Goal: Information Seeking & Learning: Learn about a topic

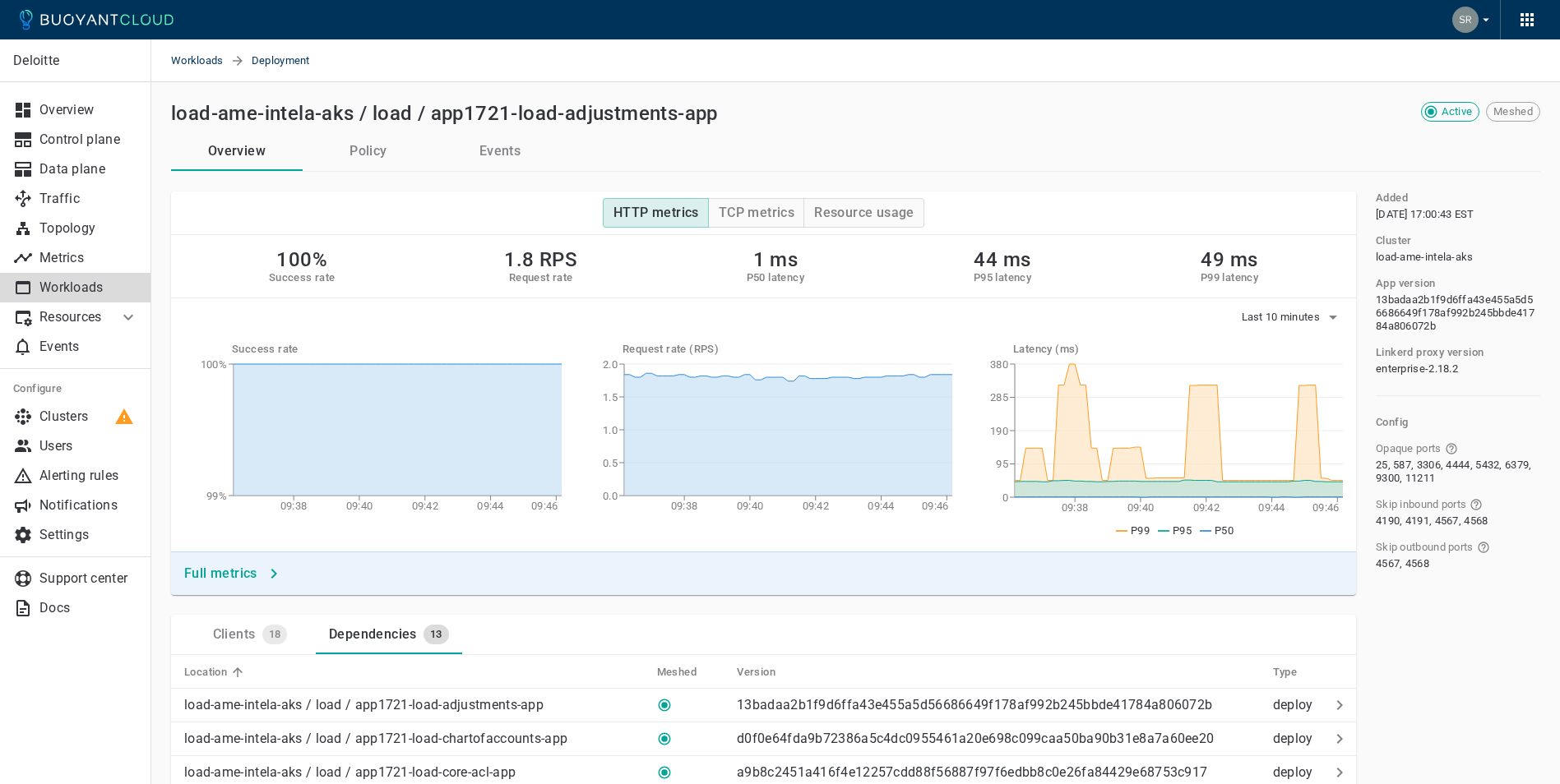
click at [122, 27] on icon at bounding box center [96, 20] width 153 height 20
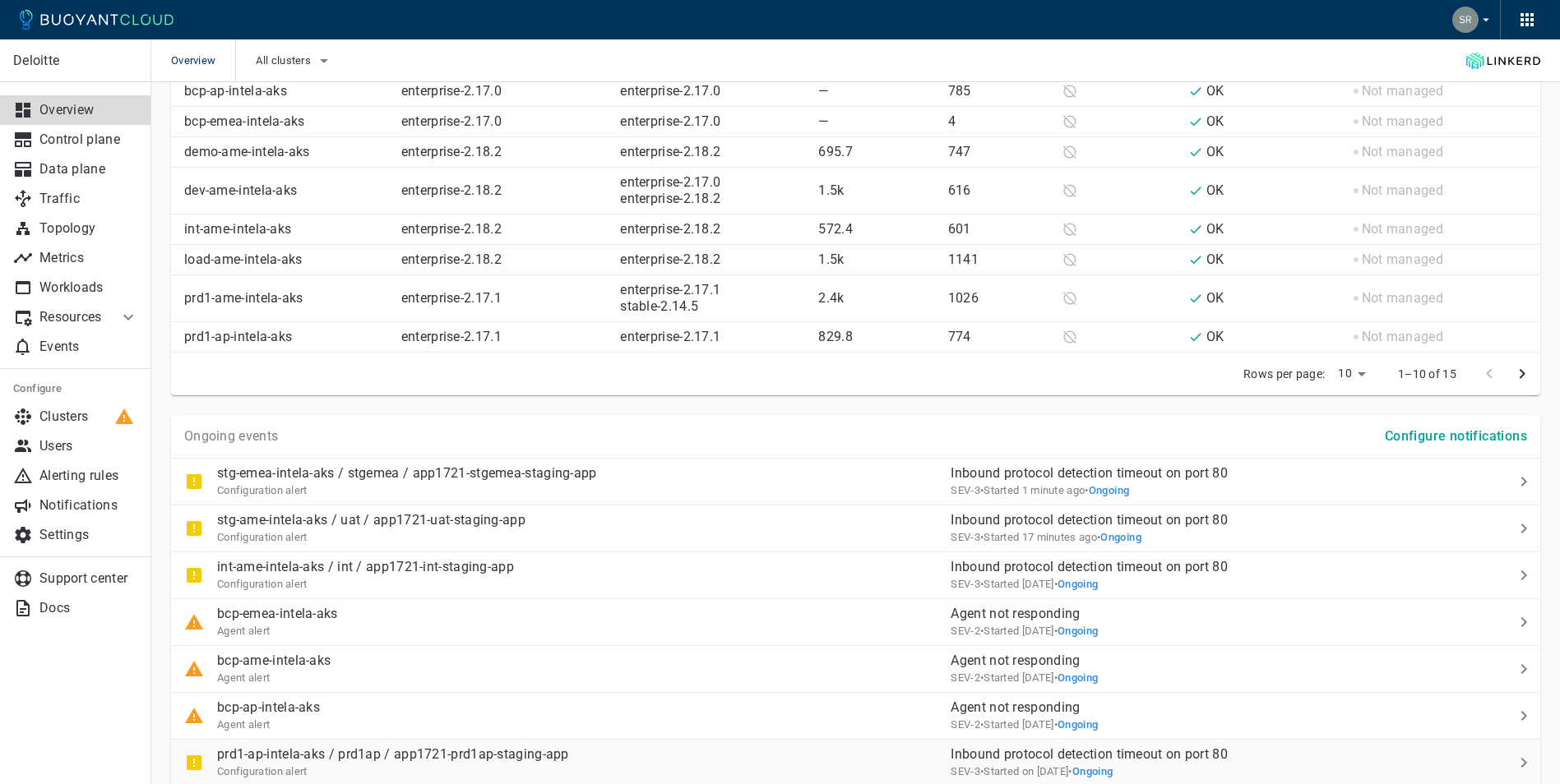
scroll to position [739, 0]
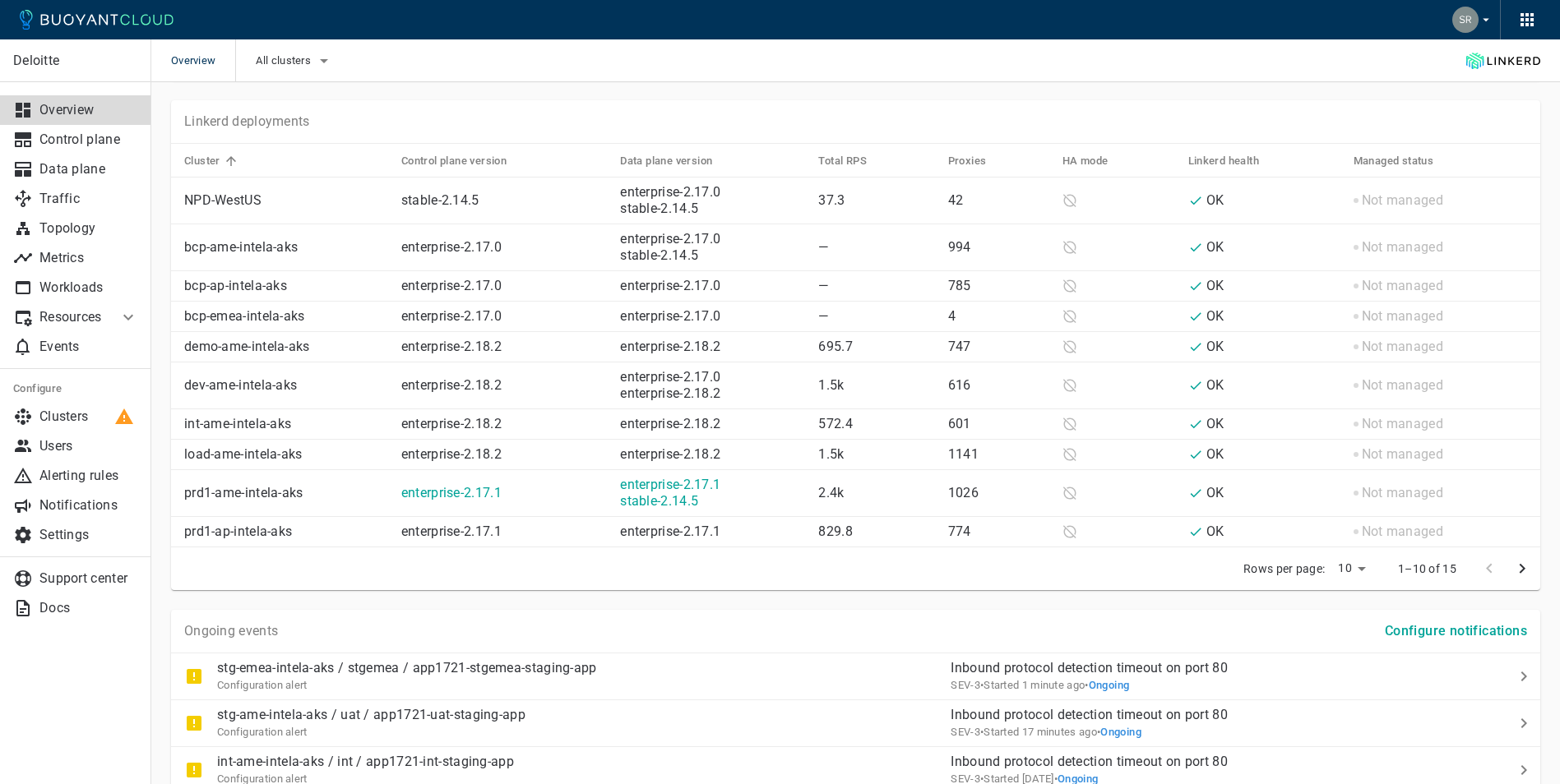
click at [215, 486] on p "prd1-ame-intela-aks" at bounding box center [285, 493] width 204 height 16
click at [132, 318] on icon at bounding box center [129, 317] width 20 height 20
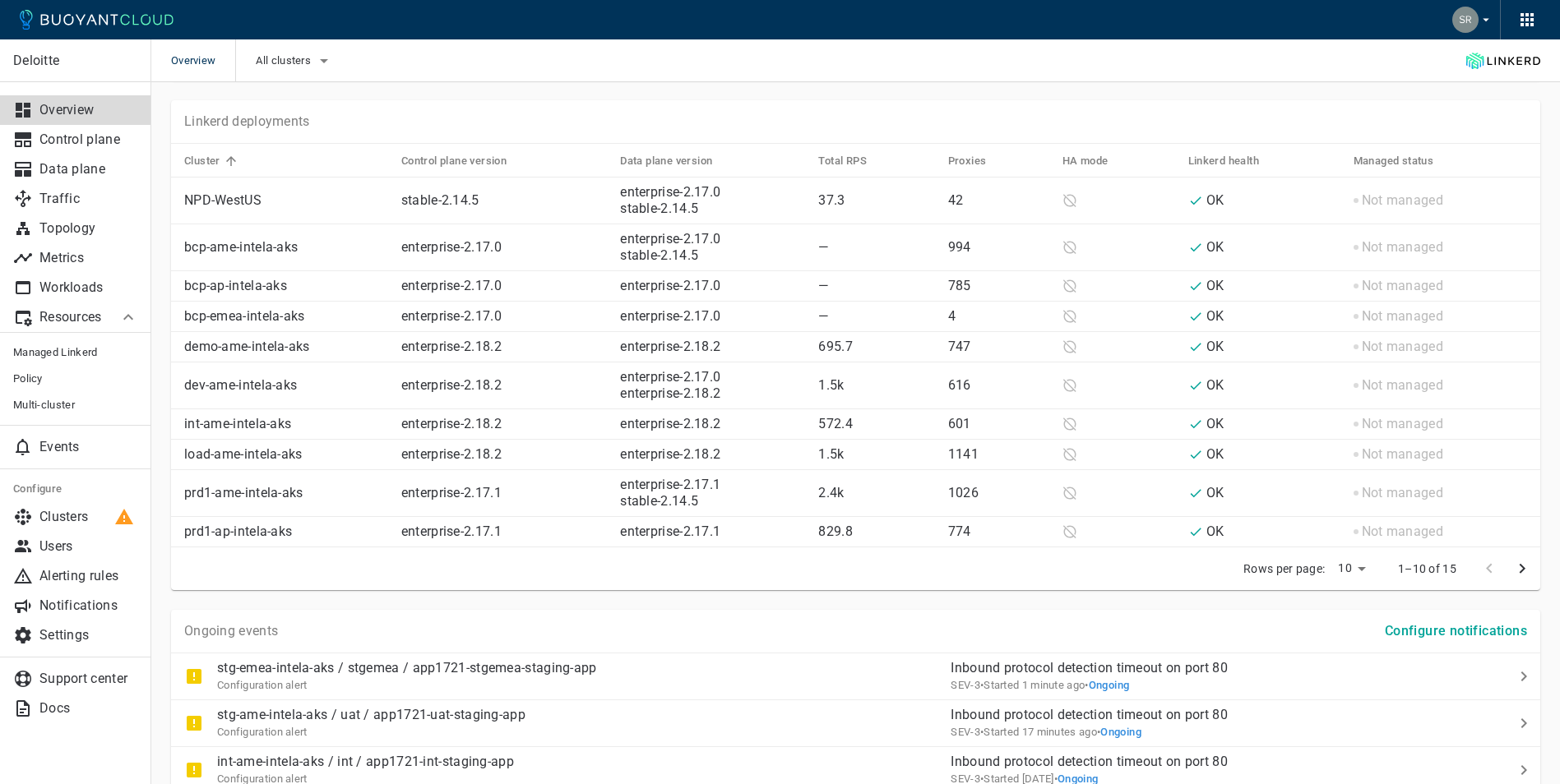
click at [132, 318] on icon at bounding box center [129, 317] width 10 height 6
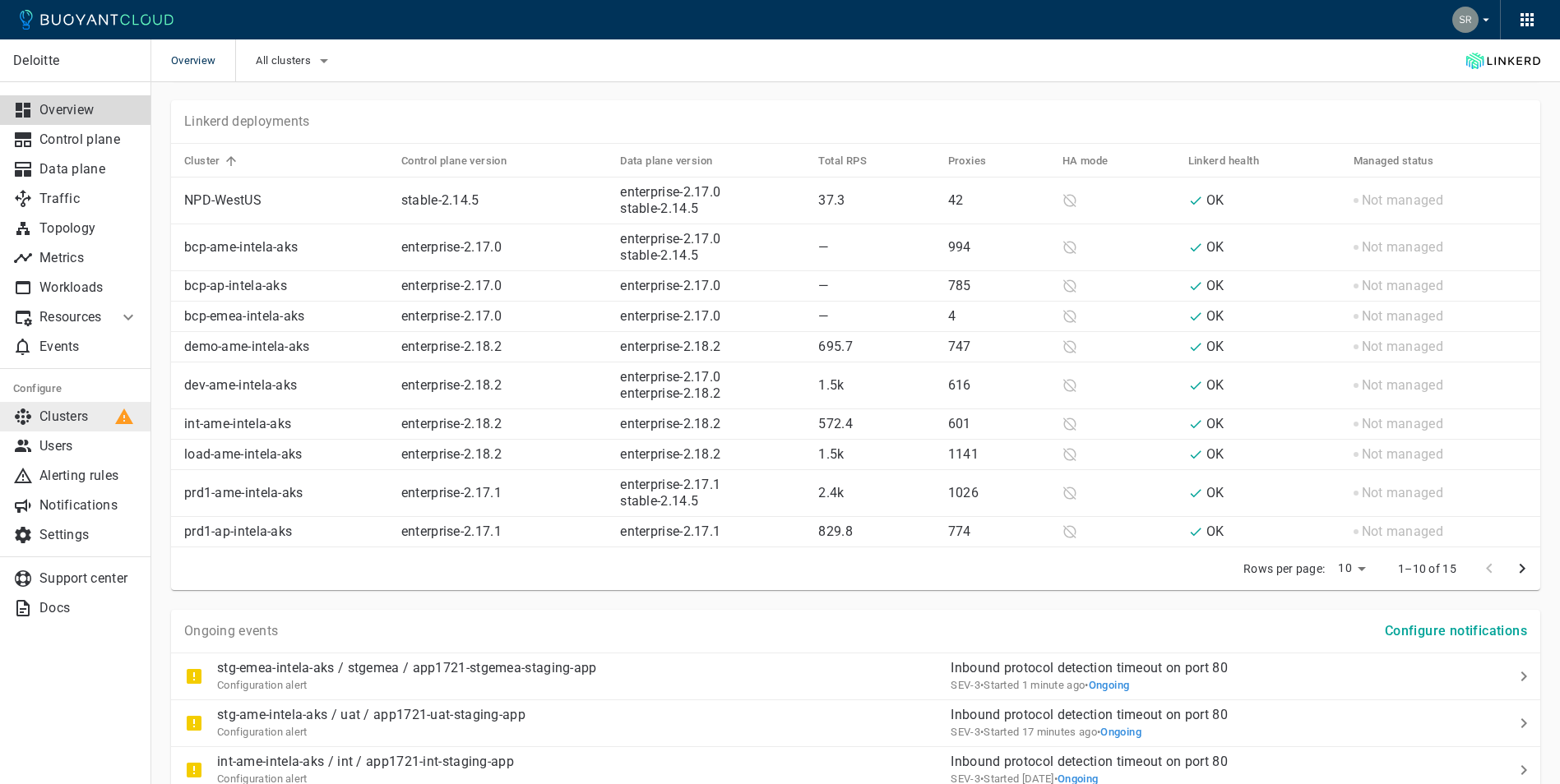
click at [78, 422] on p "Clusters" at bounding box center [89, 417] width 99 height 16
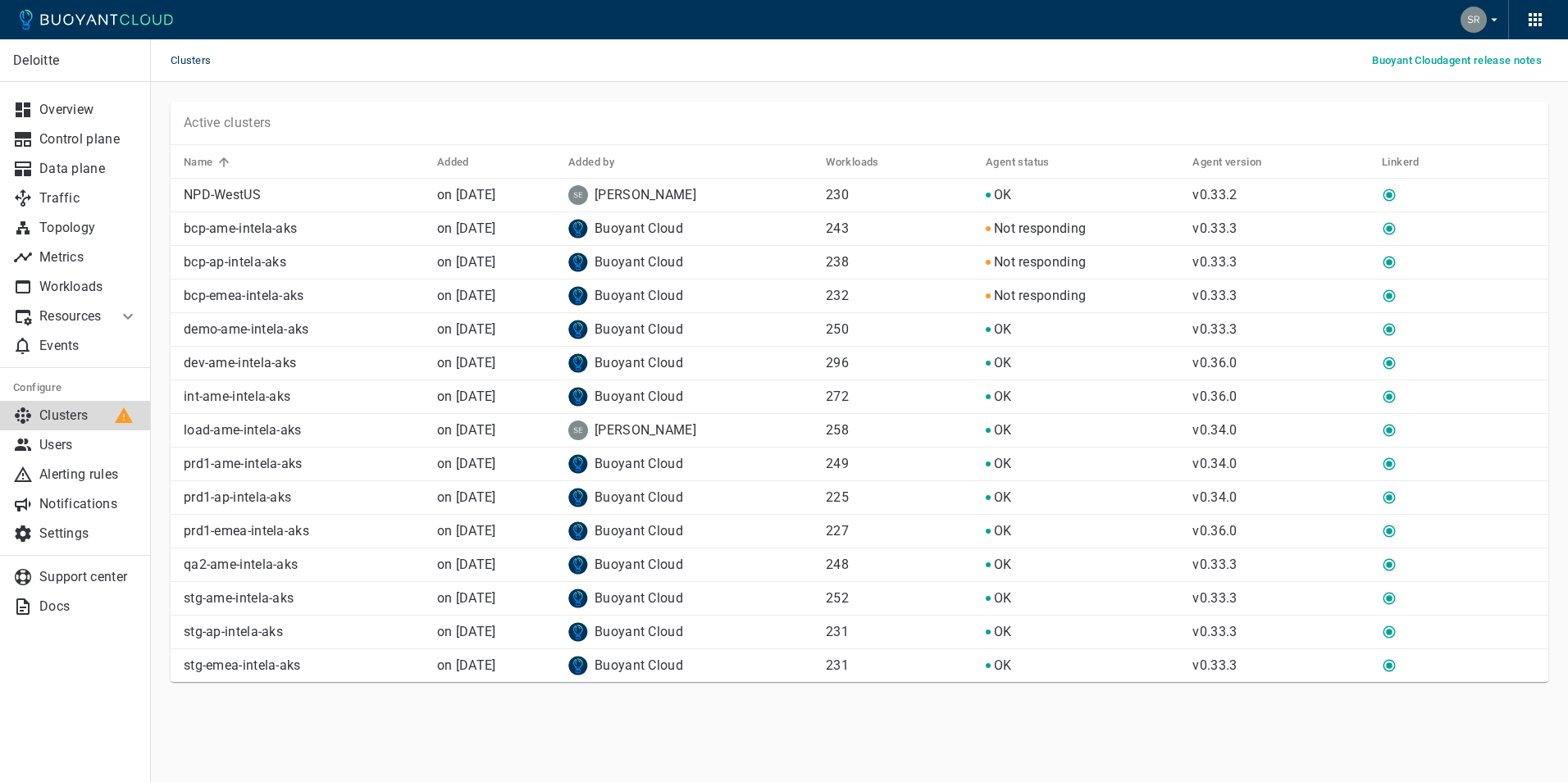
click at [251, 465] on p "prd1-ame-intela-aks" at bounding box center [303, 464] width 240 height 16
click at [96, 288] on p "Workloads" at bounding box center [89, 287] width 99 height 16
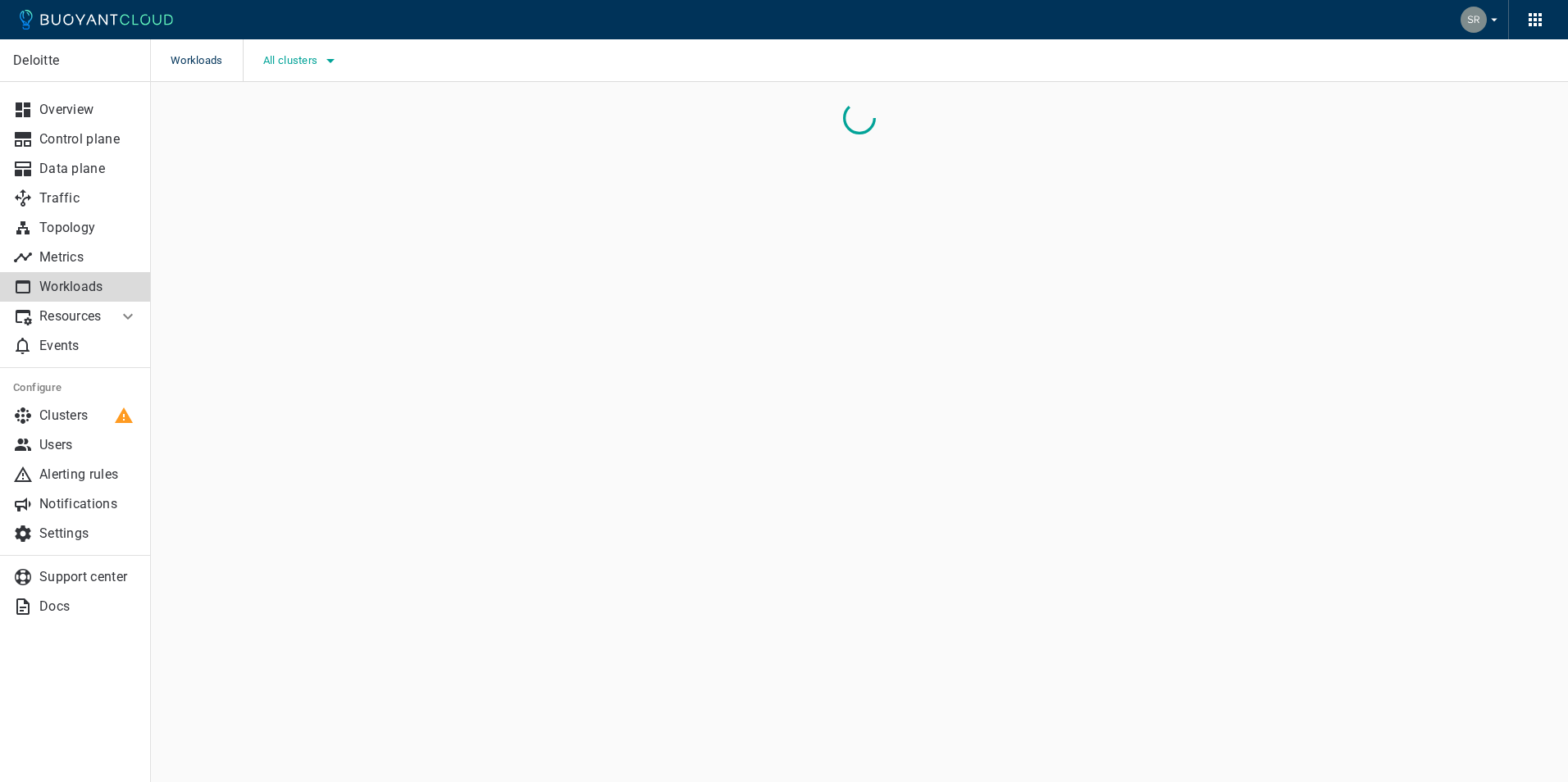
click at [338, 65] on icon "button" at bounding box center [331, 61] width 20 height 20
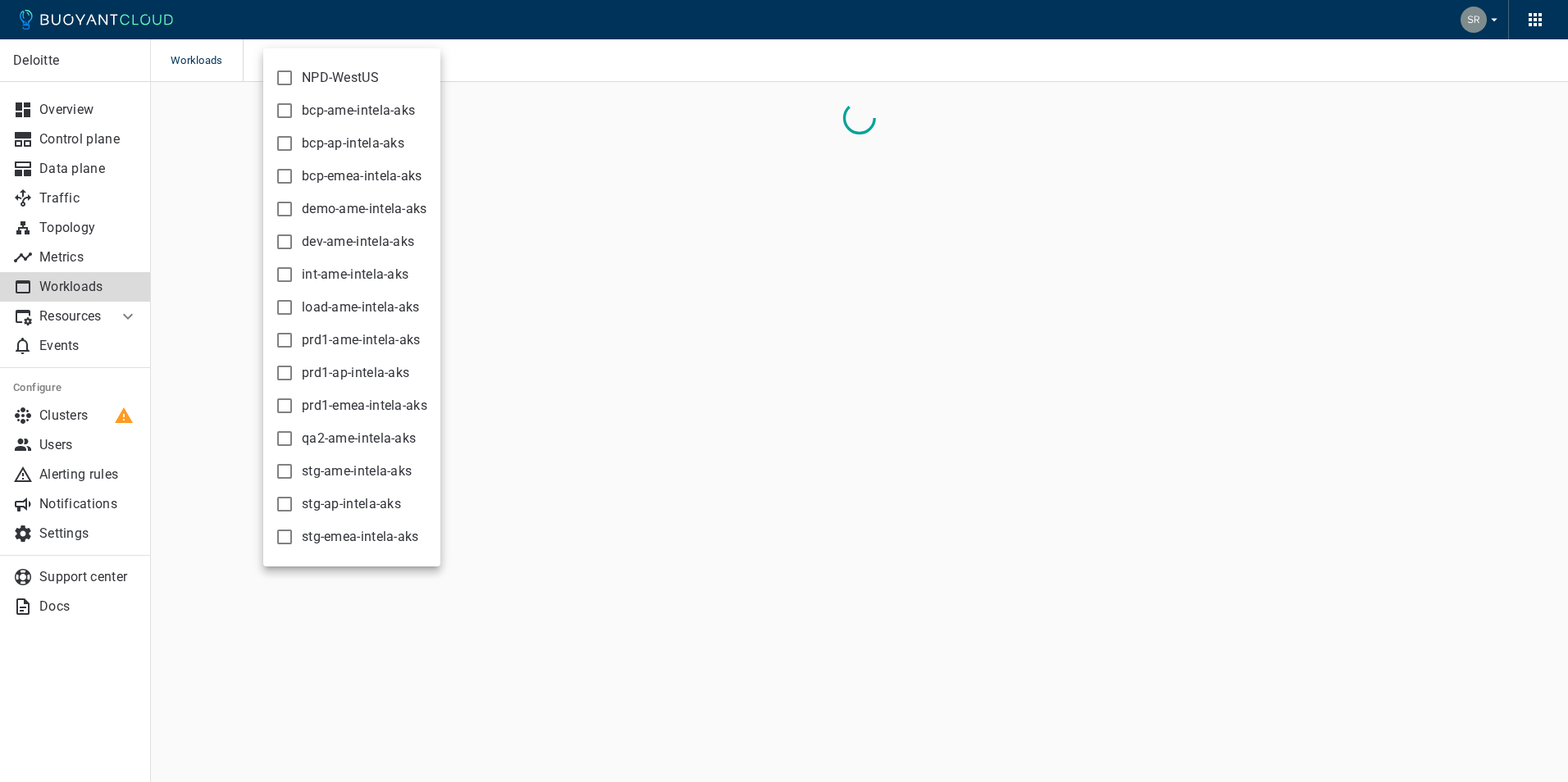
drag, startPoint x: 348, startPoint y: 345, endPoint x: 683, endPoint y: 142, distance: 391.7
click at [349, 345] on span "prd1-ame-intela-aks" at bounding box center [361, 340] width 119 height 16
click at [294, 345] on input "prd1-ame-intela-aks" at bounding box center [284, 340] width 20 height 20
checkbox input "true"
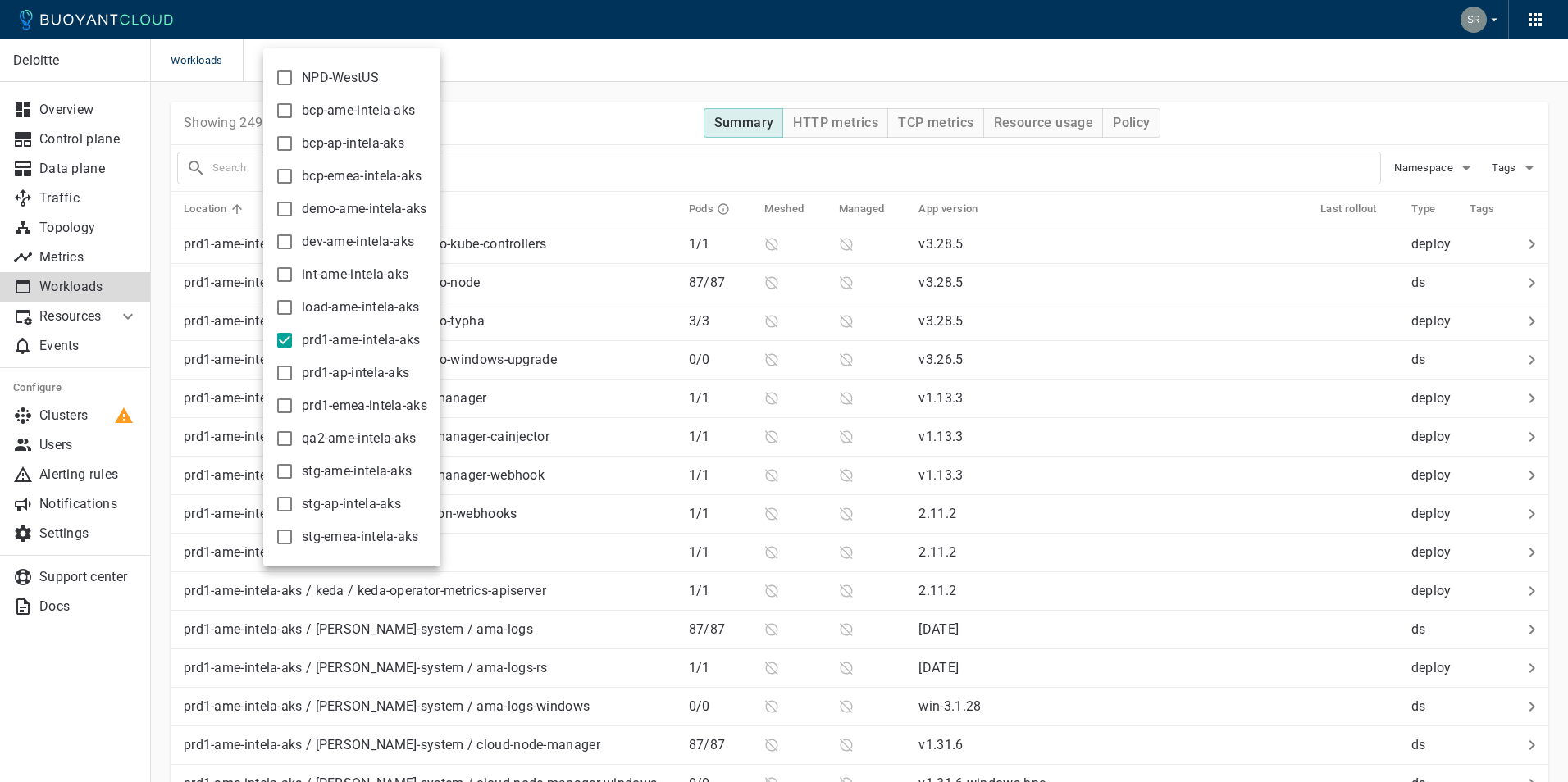
click at [708, 67] on div at bounding box center [784, 391] width 1568 height 782
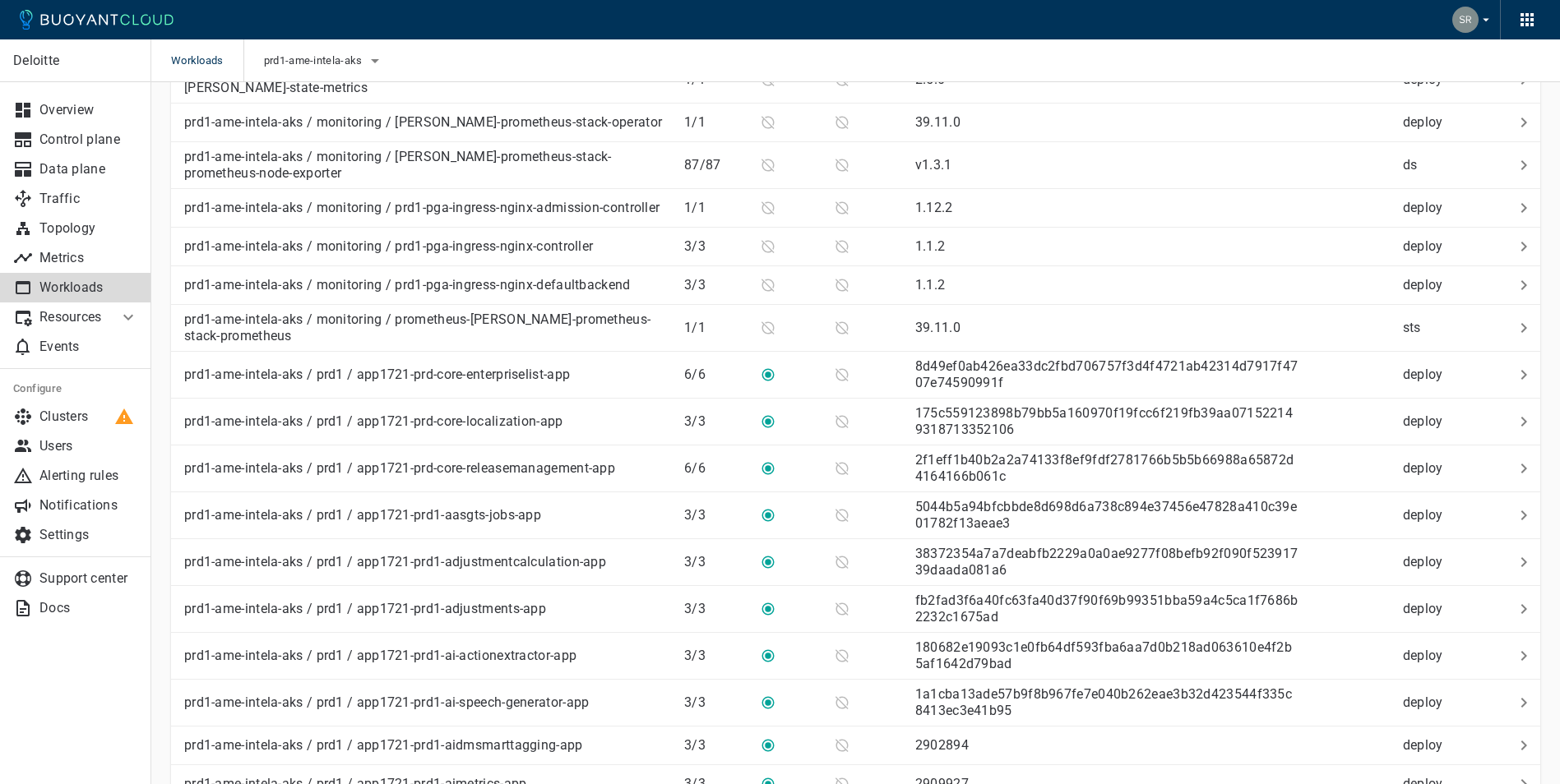
scroll to position [1890, 0]
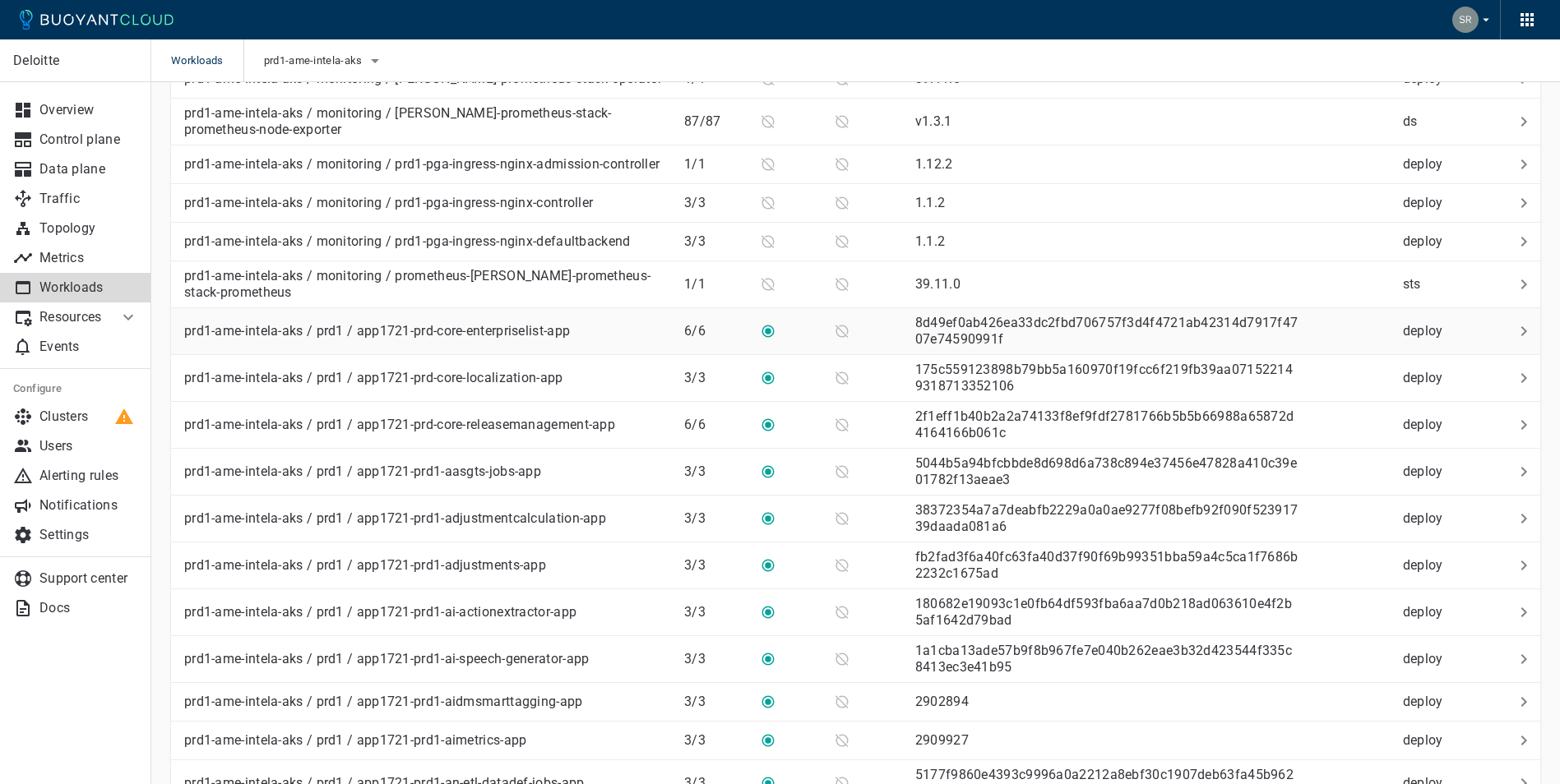
click at [477, 340] on p "prd1-ame-intela-aks / prd1 / app1721-prd-core-enterpriselist-app" at bounding box center [377, 331] width 386 height 16
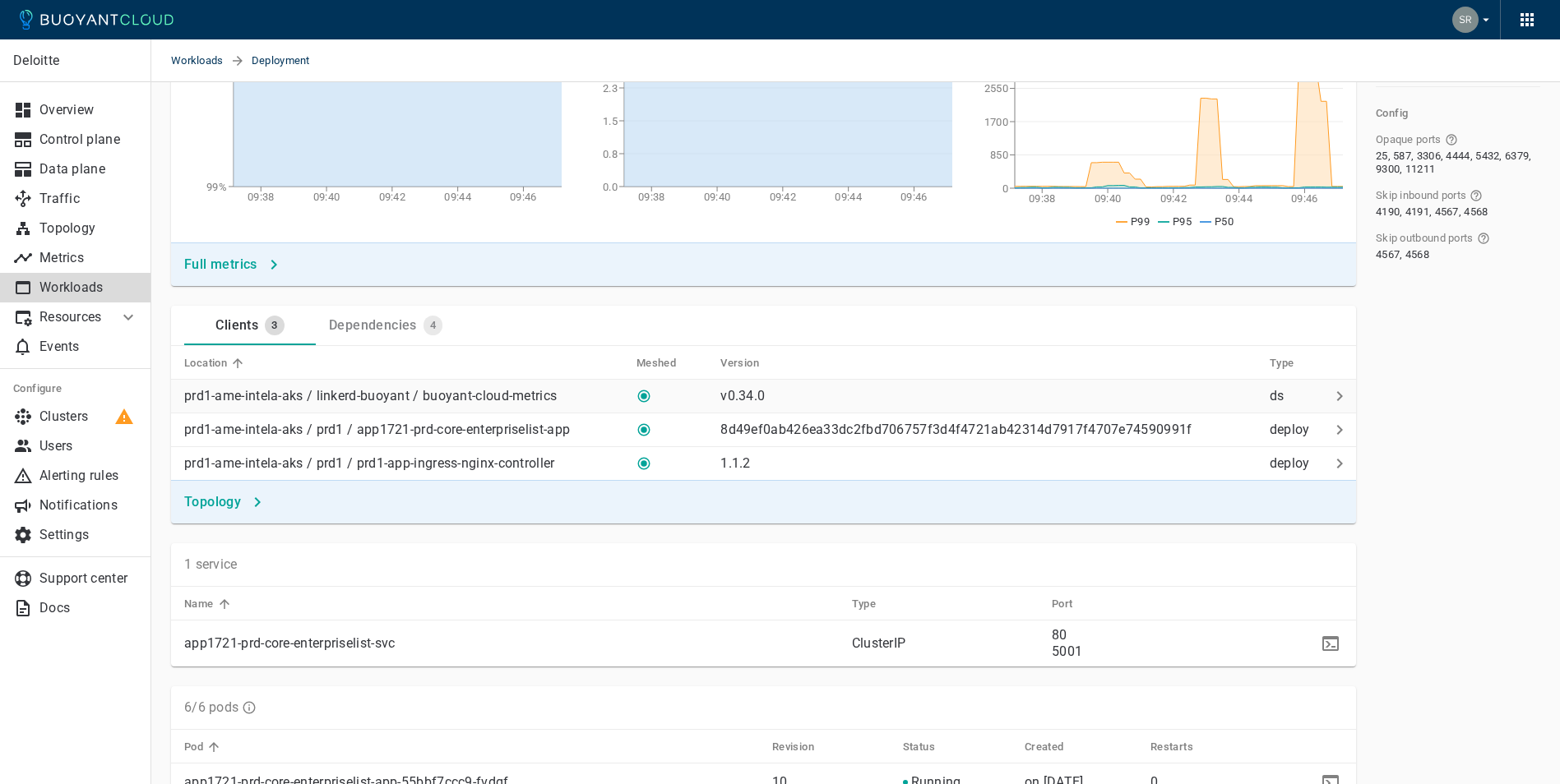
scroll to position [246, 0]
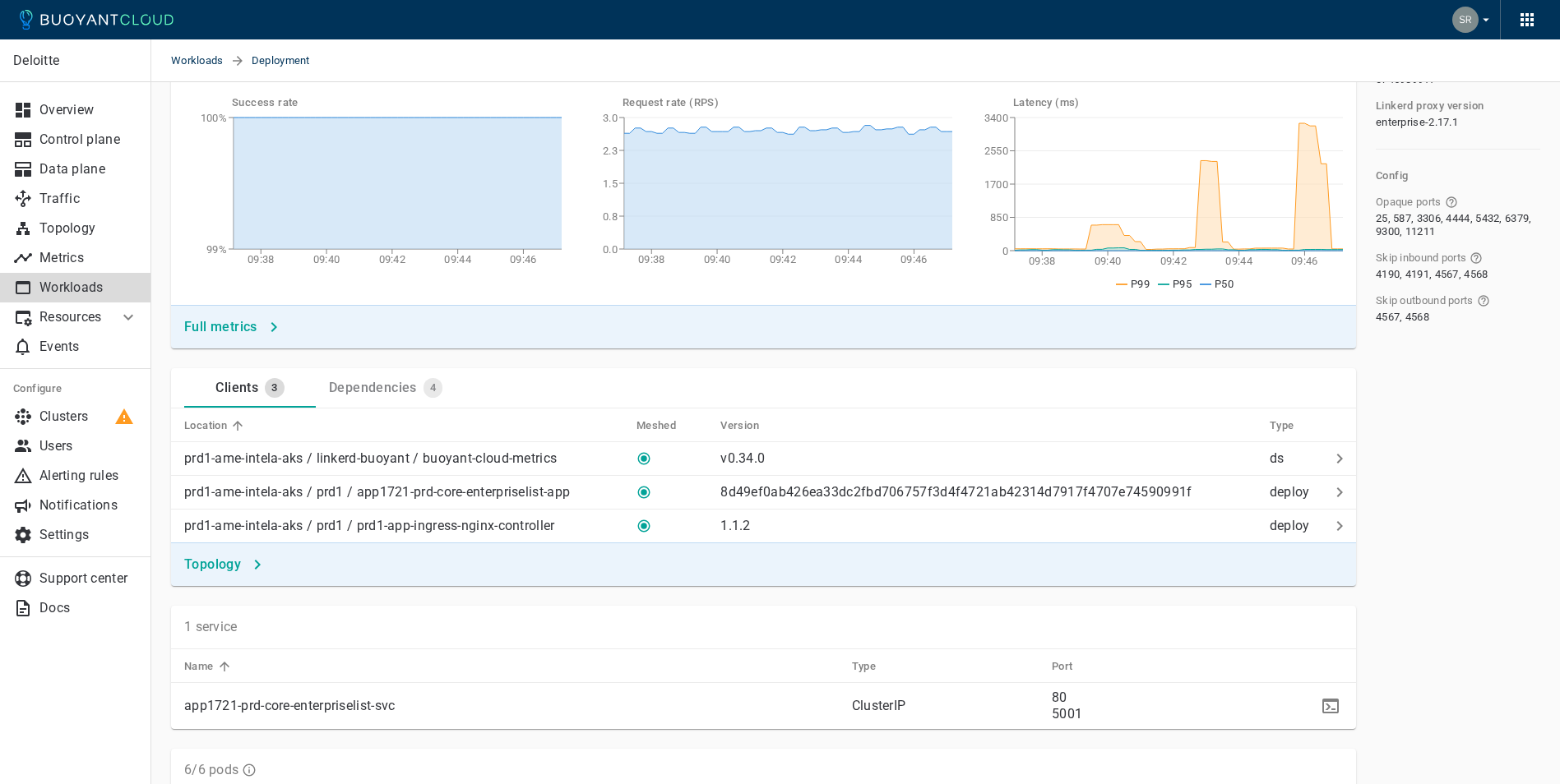
click at [393, 373] on div "Dependencies" at bounding box center [369, 385] width 95 height 23
